Goal: Information Seeking & Learning: Find specific fact

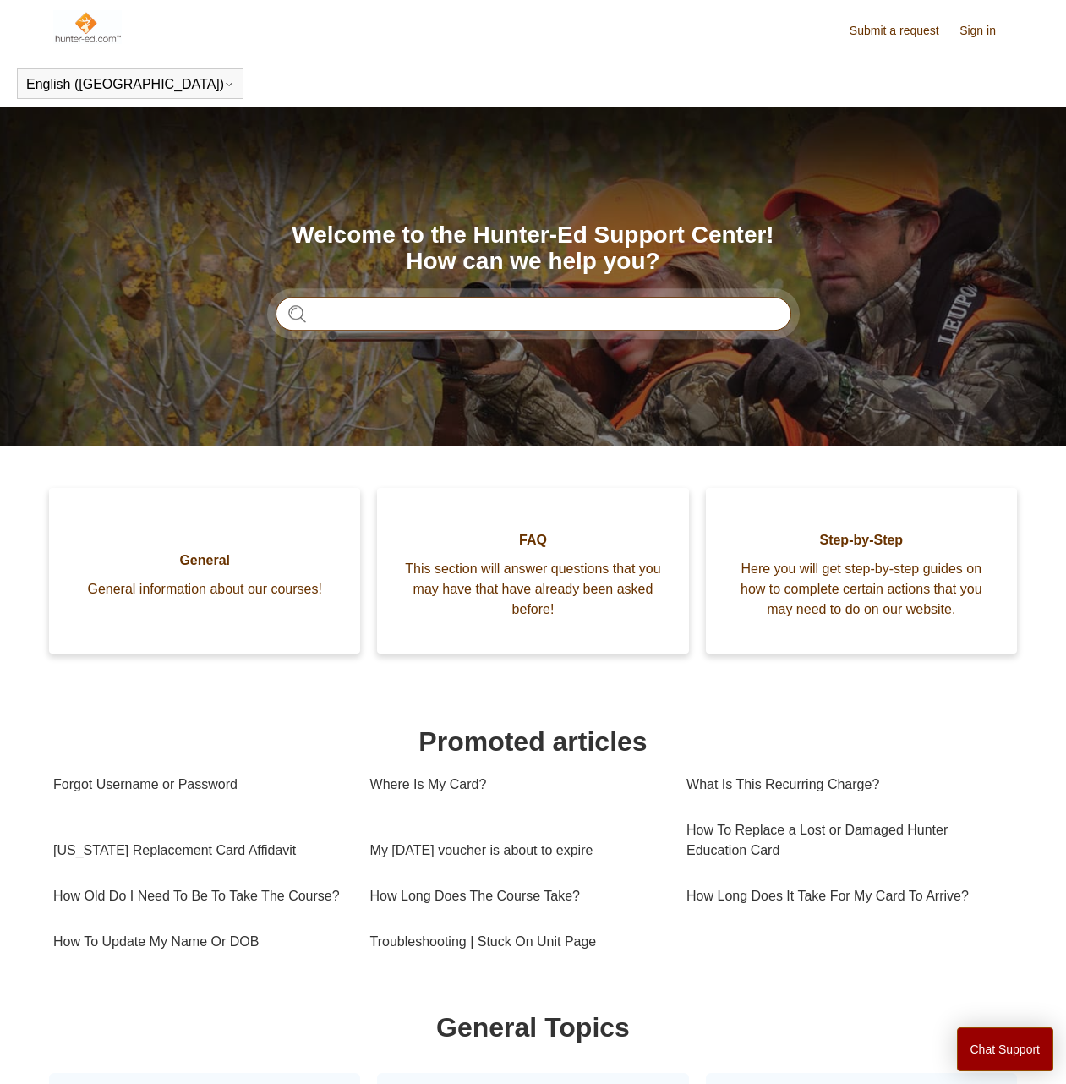
click at [457, 317] on input "Search" at bounding box center [534, 314] width 516 height 34
type input "**********"
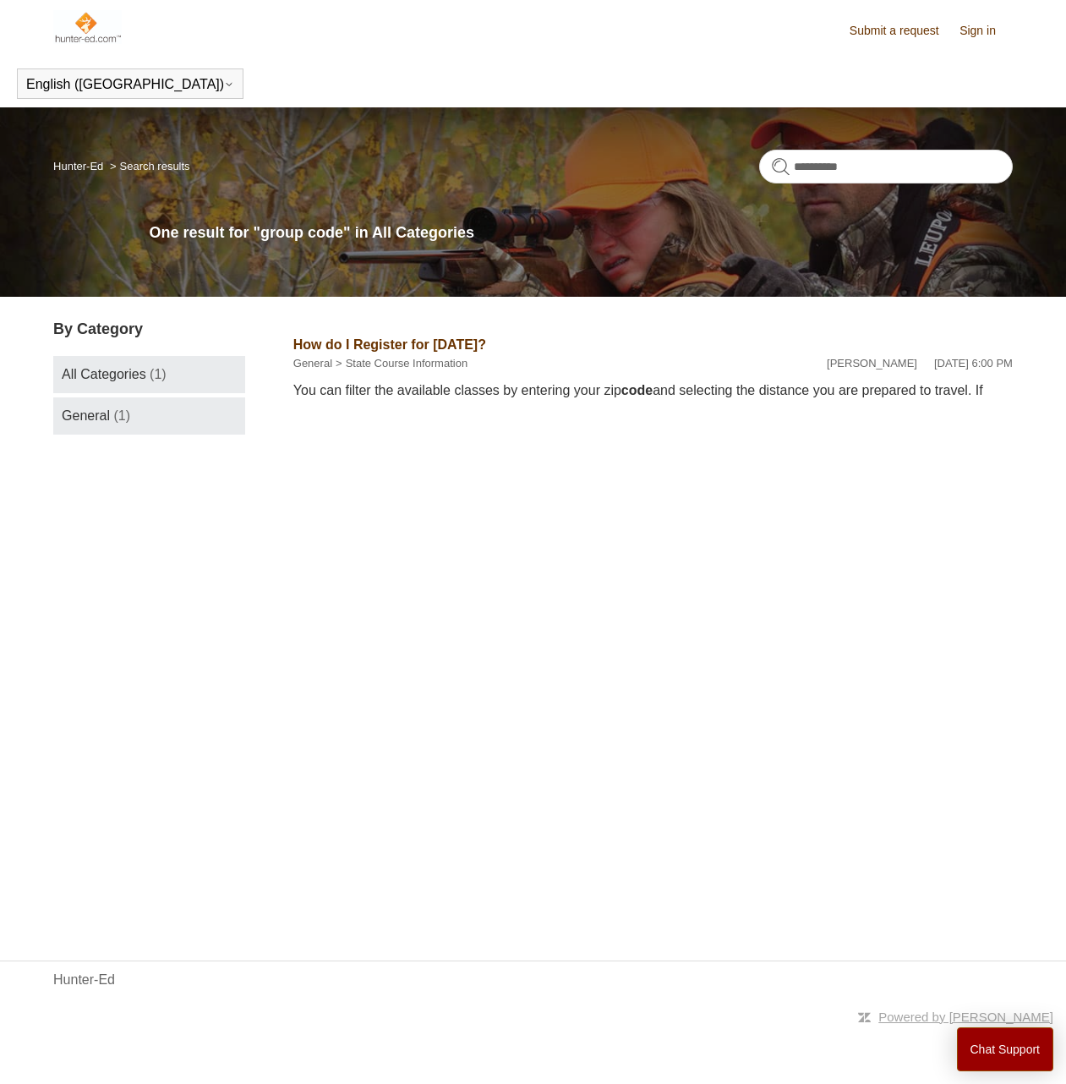
click at [110, 404] on link "General (1)" at bounding box center [149, 415] width 192 height 37
click at [151, 377] on span "(1)" at bounding box center [158, 374] width 17 height 14
